Goal: Task Accomplishment & Management: Manage account settings

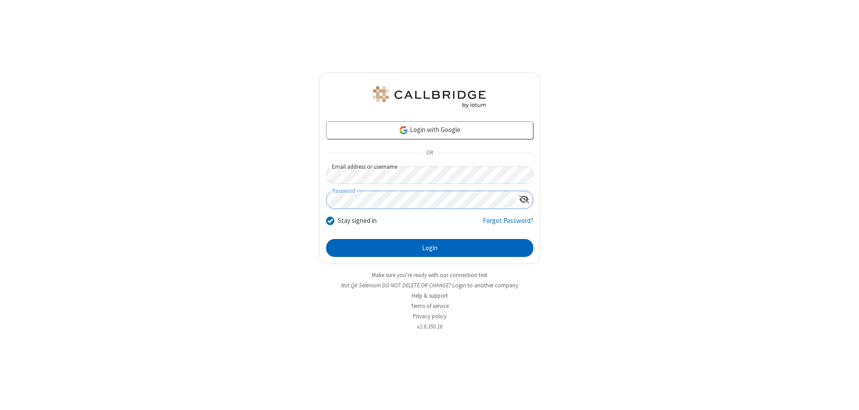
click at [430, 248] on button "Login" at bounding box center [429, 248] width 207 height 18
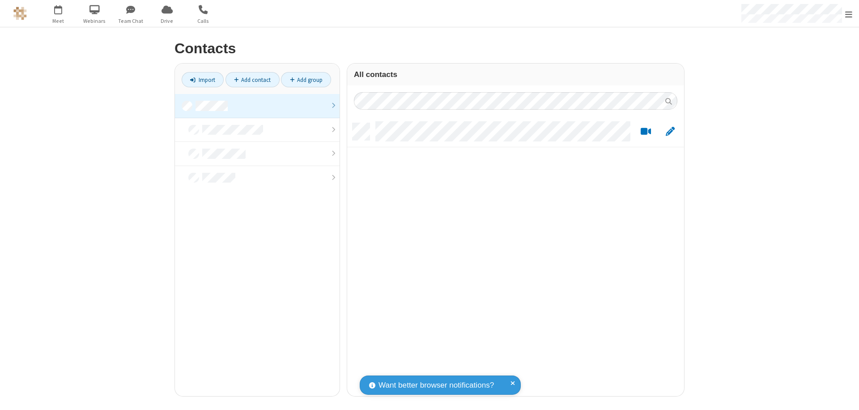
scroll to position [273, 330]
click at [257, 106] on link at bounding box center [257, 106] width 165 height 24
click at [252, 80] on link "Add contact" at bounding box center [253, 79] width 54 height 15
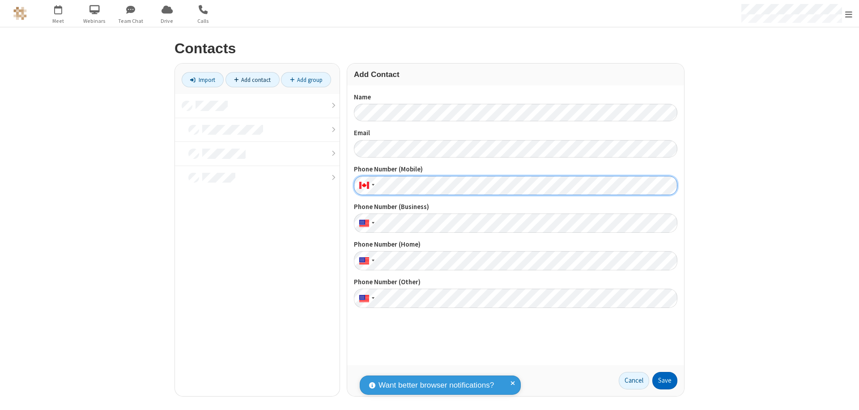
click at [665, 380] on button "Save" at bounding box center [664, 381] width 25 height 18
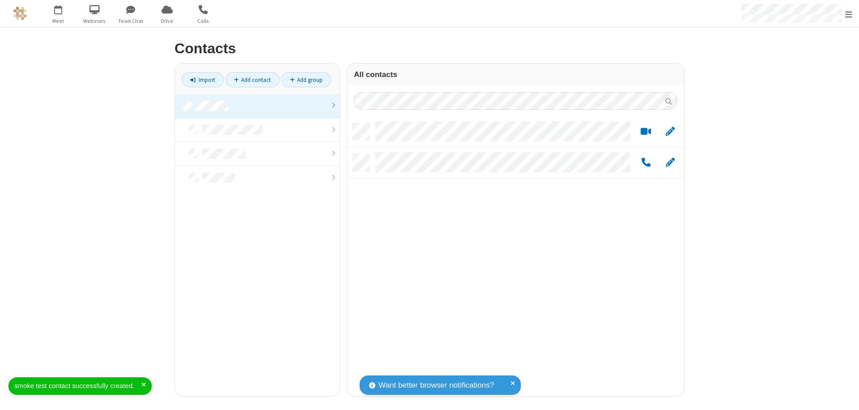
scroll to position [273, 330]
